Goal: Use online tool/utility: Utilize a website feature to perform a specific function

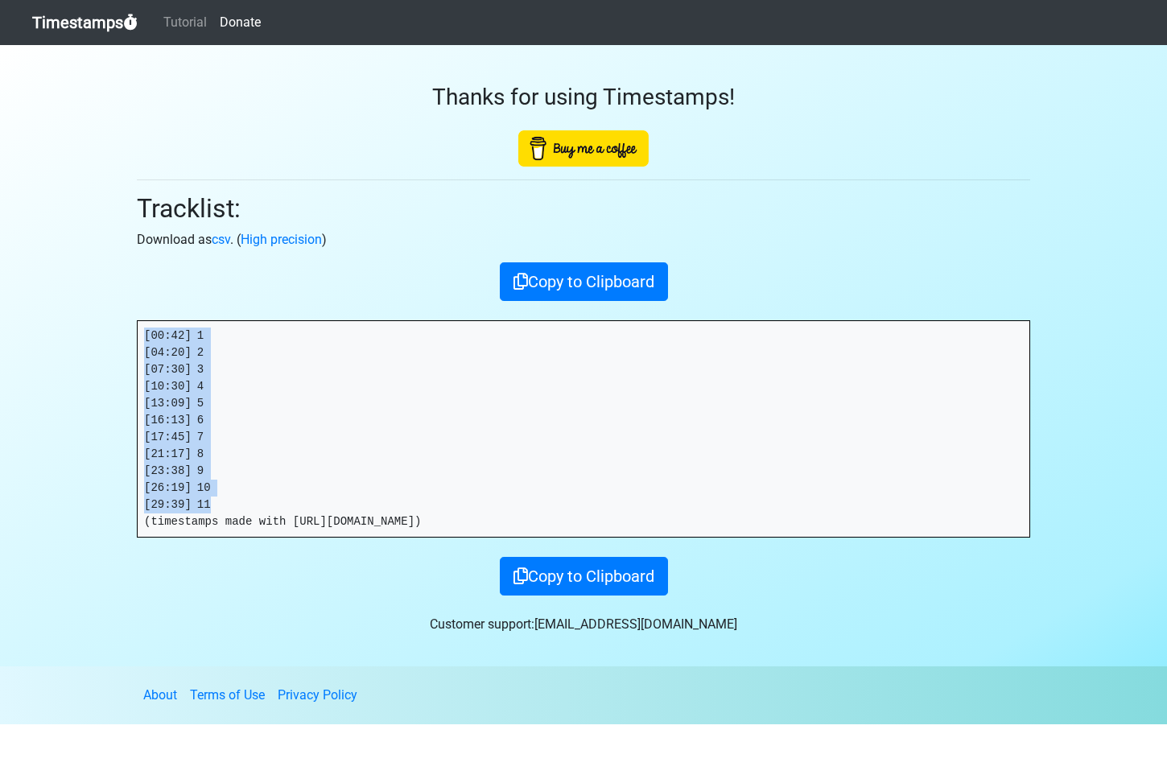
click at [56, 13] on link "Timestamps" at bounding box center [84, 22] width 105 height 32
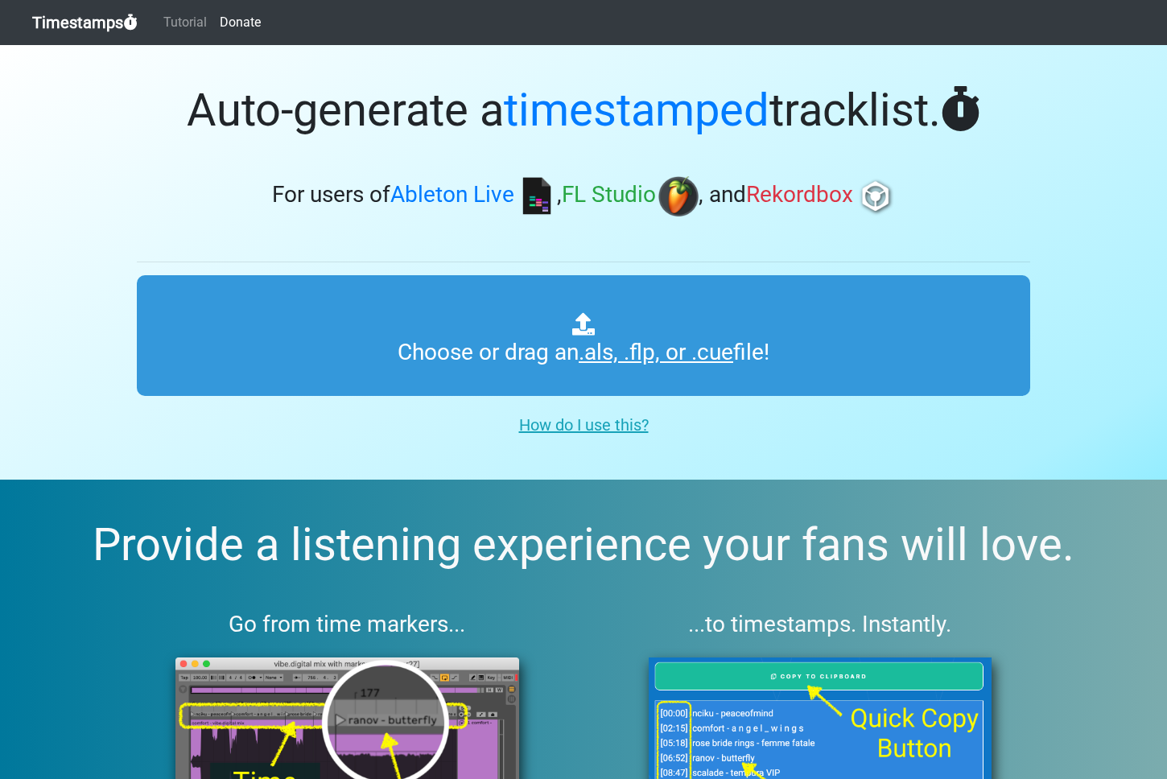
type input "C:\fakepath\PHOENIX RADIO #293.als"
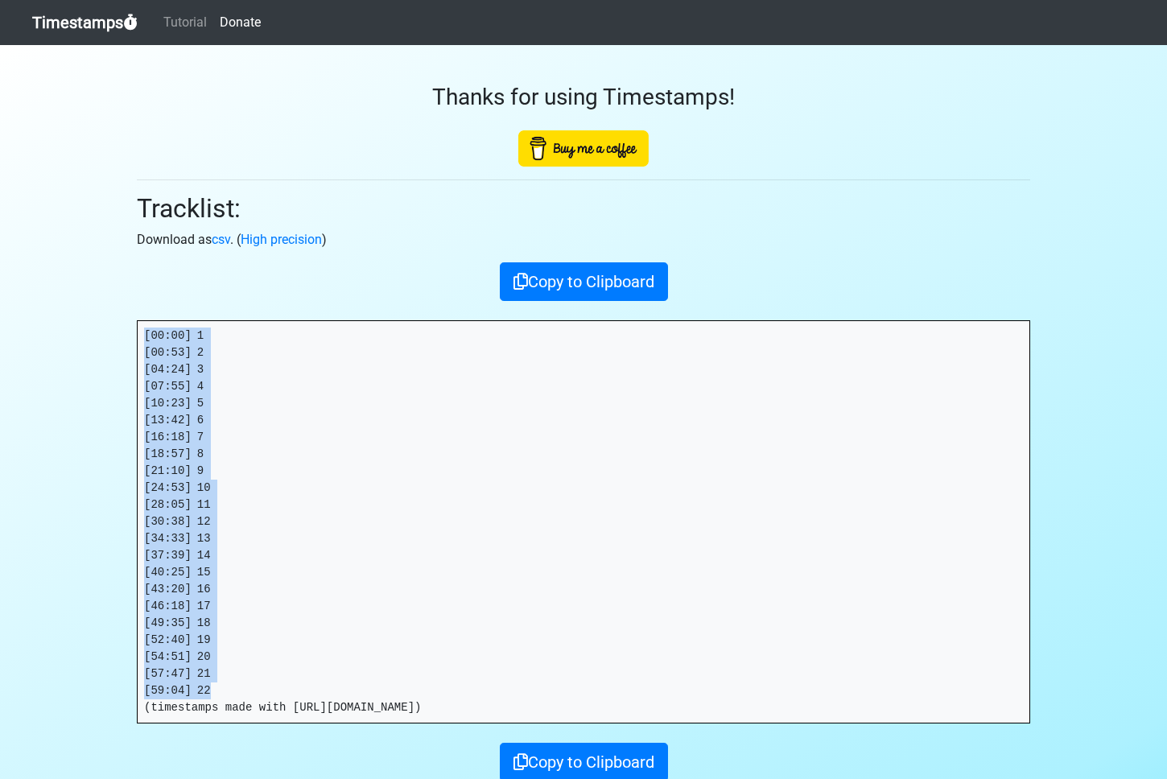
drag, startPoint x: 207, startPoint y: 689, endPoint x: 105, endPoint y: 310, distance: 392.7
click at [105, 310] on section "Thanks for using Timestamps! Tracklist: Download as csv . ( High precision ) Co…" at bounding box center [583, 448] width 1167 height 807
copy pre "[00:00] 1 [00:53] 2 [04:24] 3 [07:55] 4 [10:23] 5 [13:42] 6 [16:18] 7 [18:57] 8…"
